Goal: Task Accomplishment & Management: Manage account settings

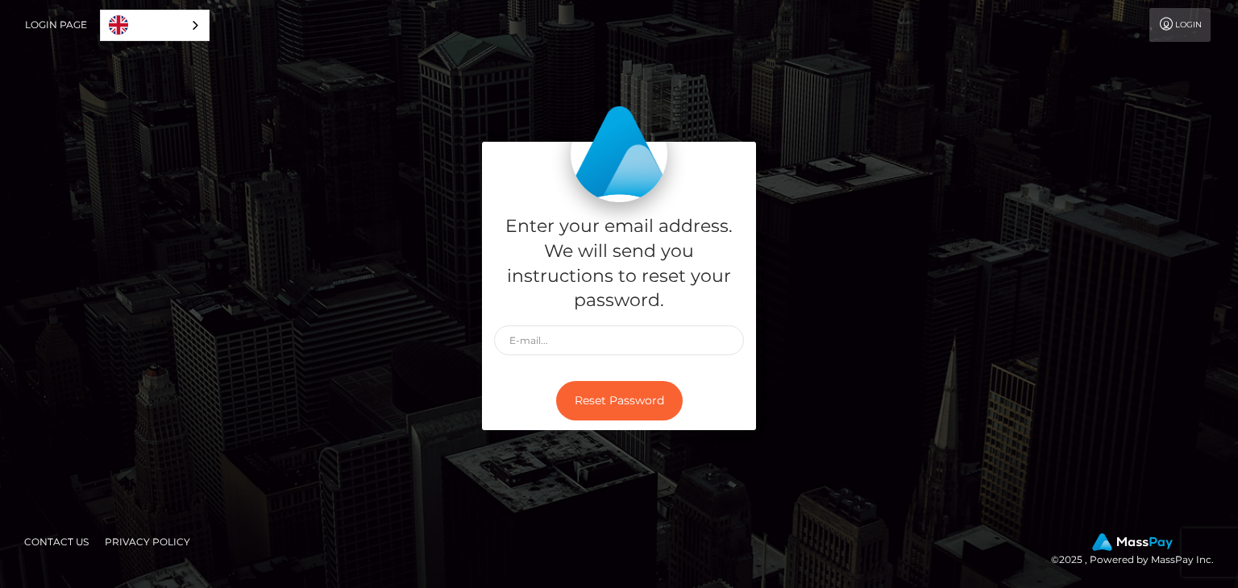
click at [44, 22] on link "Login Page" at bounding box center [56, 25] width 62 height 34
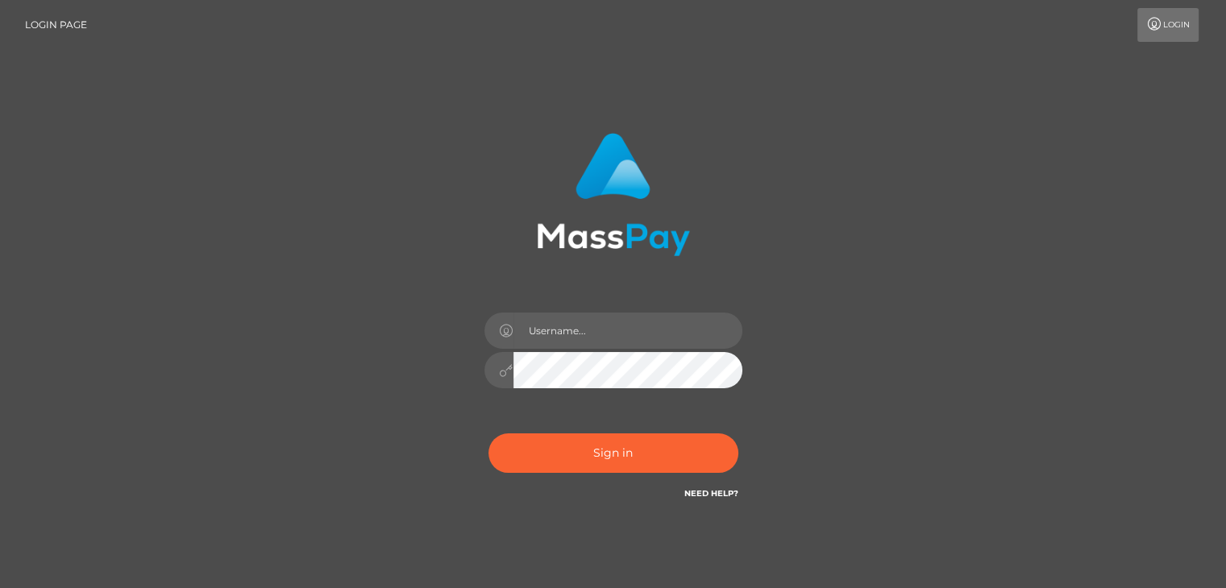
click at [1171, 29] on link "Login" at bounding box center [1167, 25] width 61 height 34
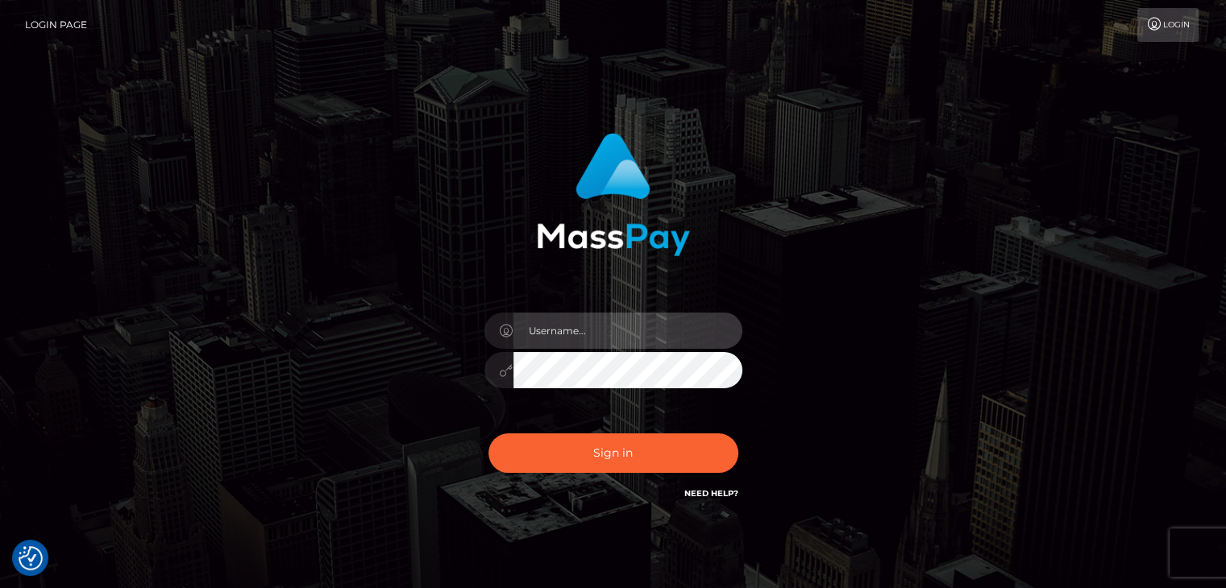
click at [532, 330] on input "text" at bounding box center [627, 331] width 229 height 36
type input "vijaya11shree@gmail.com"
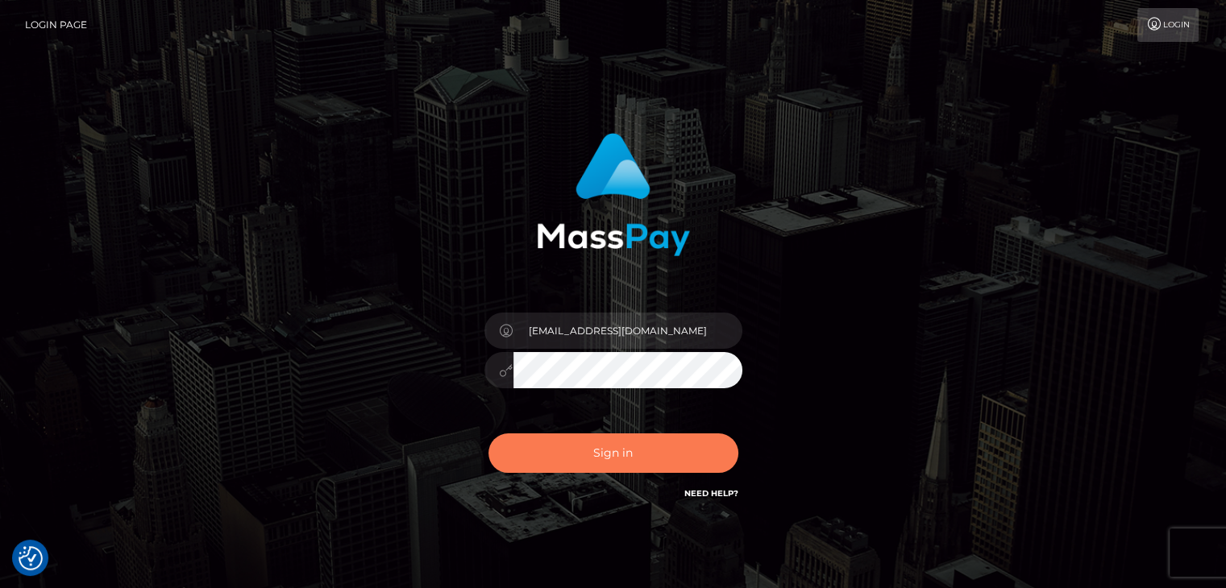
click at [638, 449] on button "Sign in" at bounding box center [613, 453] width 250 height 39
